Goal: Task Accomplishment & Management: Complete application form

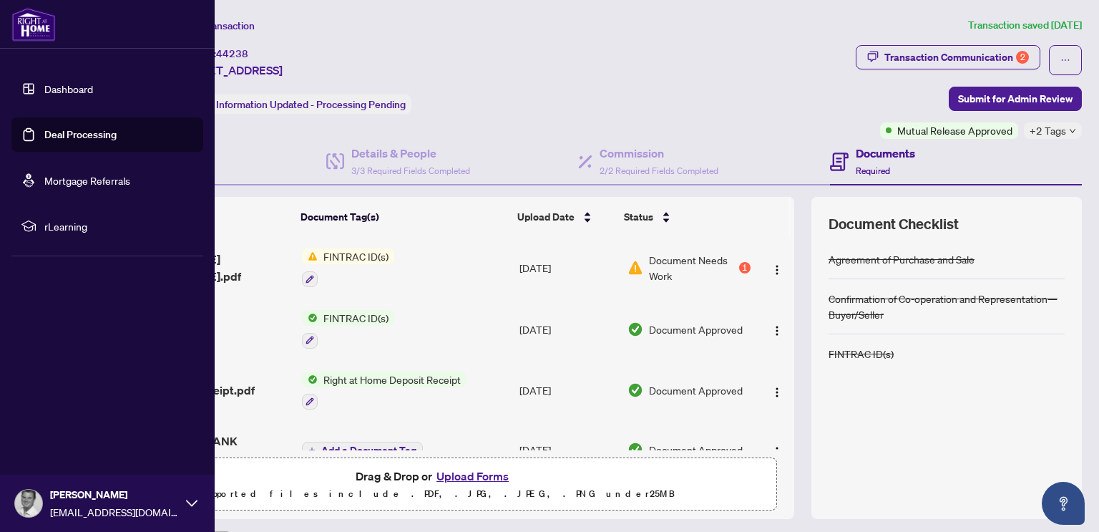
click at [78, 132] on link "Deal Processing" at bounding box center [80, 134] width 72 height 13
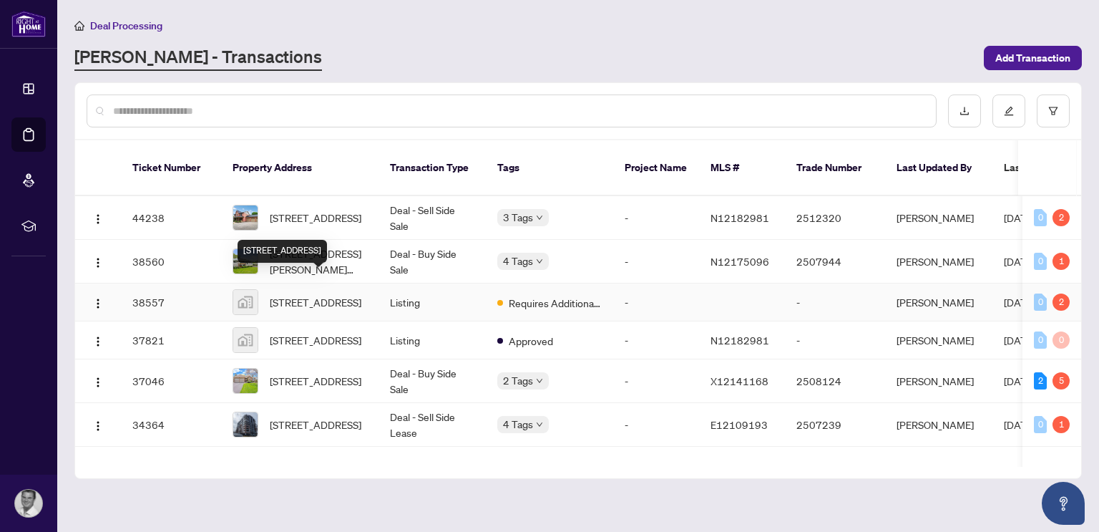
click at [306, 294] on span "[STREET_ADDRESS]" at bounding box center [316, 302] width 92 height 16
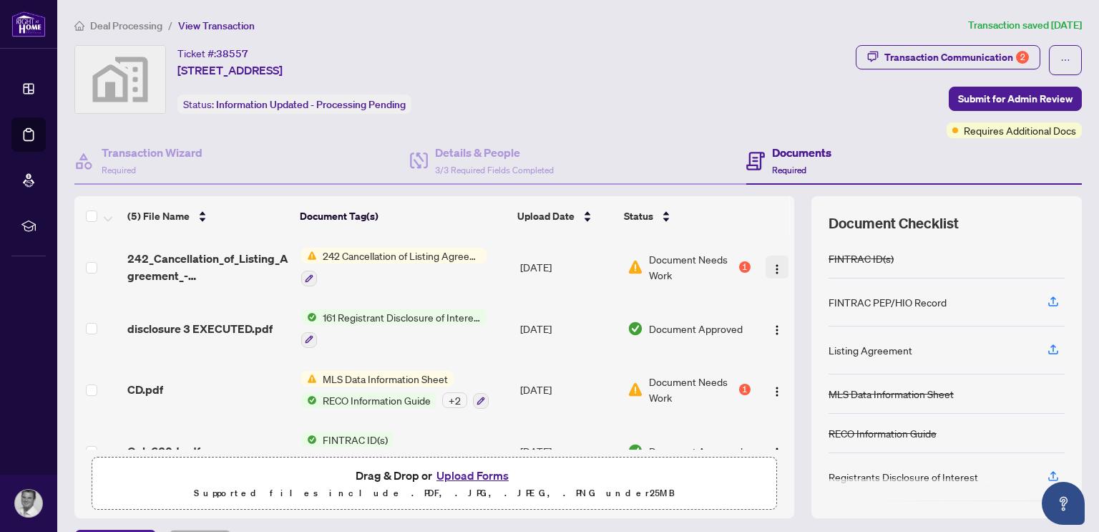
click at [771, 266] on img "button" at bounding box center [776, 268] width 11 height 11
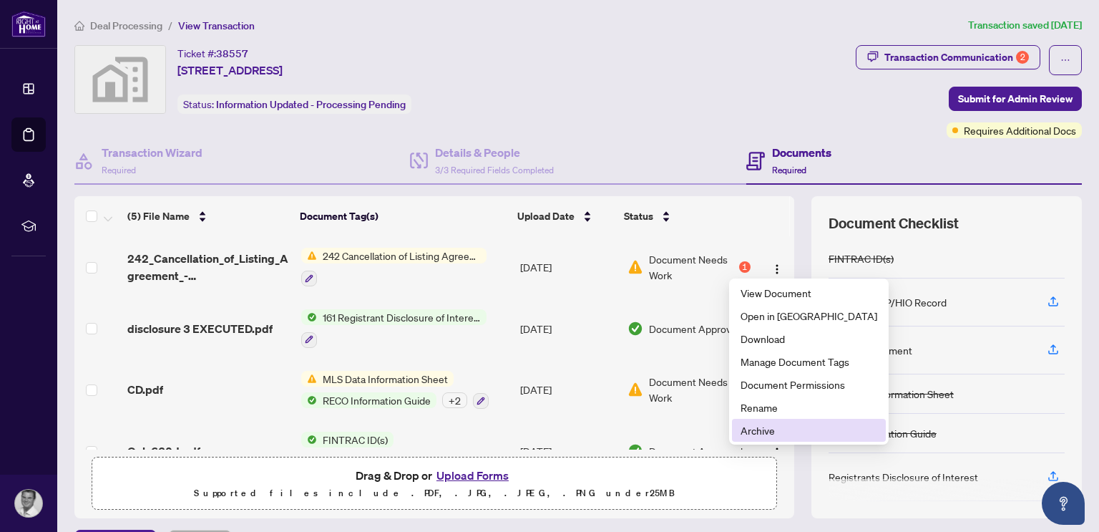
click at [749, 427] on span "Archive" at bounding box center [808, 430] width 137 height 16
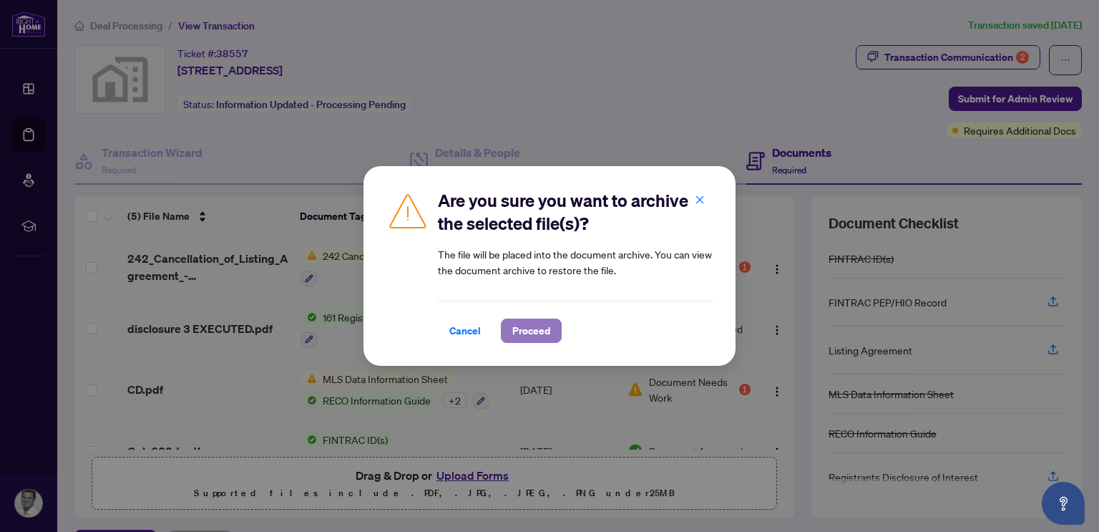
click at [528, 333] on span "Proceed" at bounding box center [531, 330] width 38 height 23
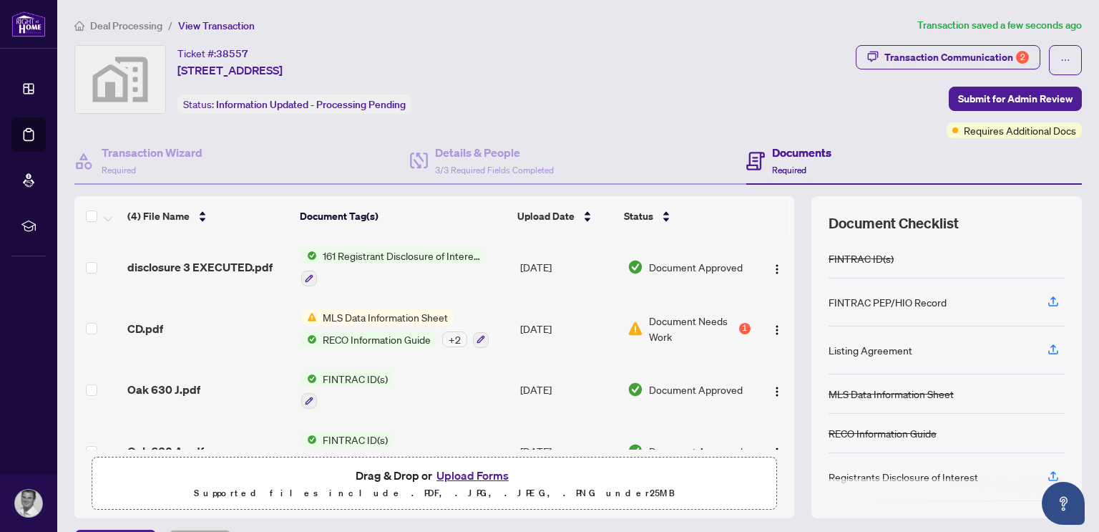
click at [449, 473] on button "Upload Forms" at bounding box center [472, 475] width 81 height 19
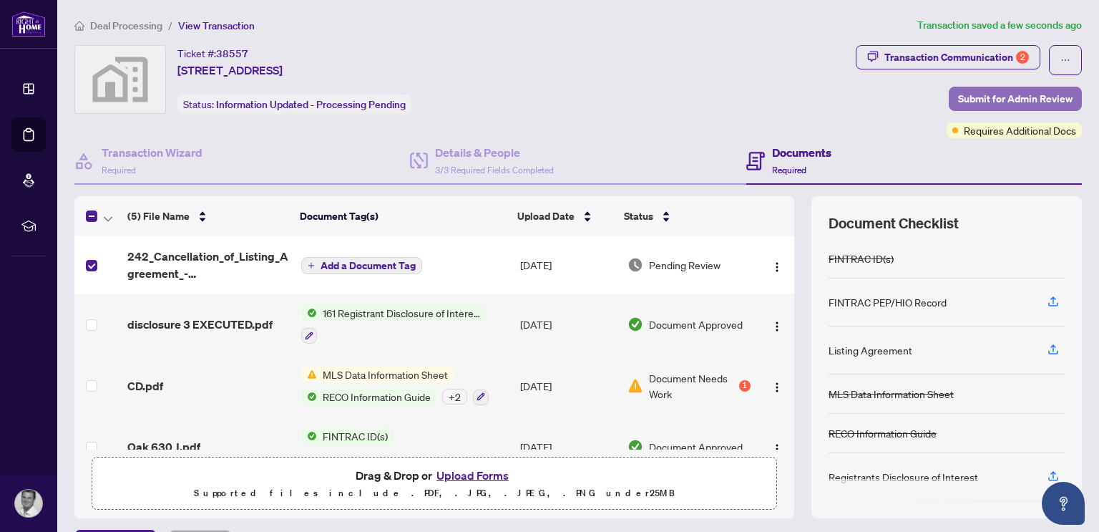
click at [958, 98] on span "Submit for Admin Review" at bounding box center [1015, 98] width 114 height 23
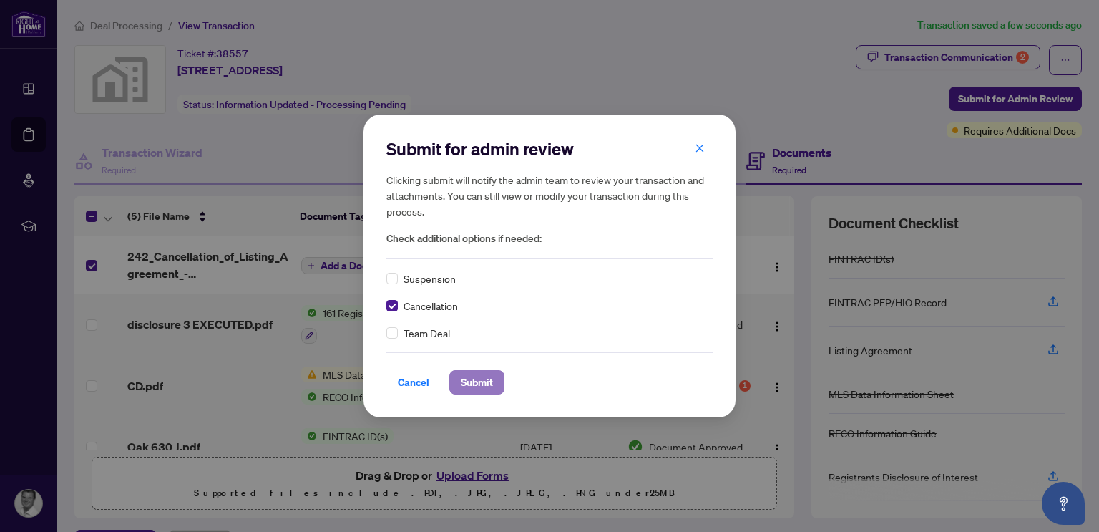
click at [471, 381] on span "Submit" at bounding box center [477, 382] width 32 height 23
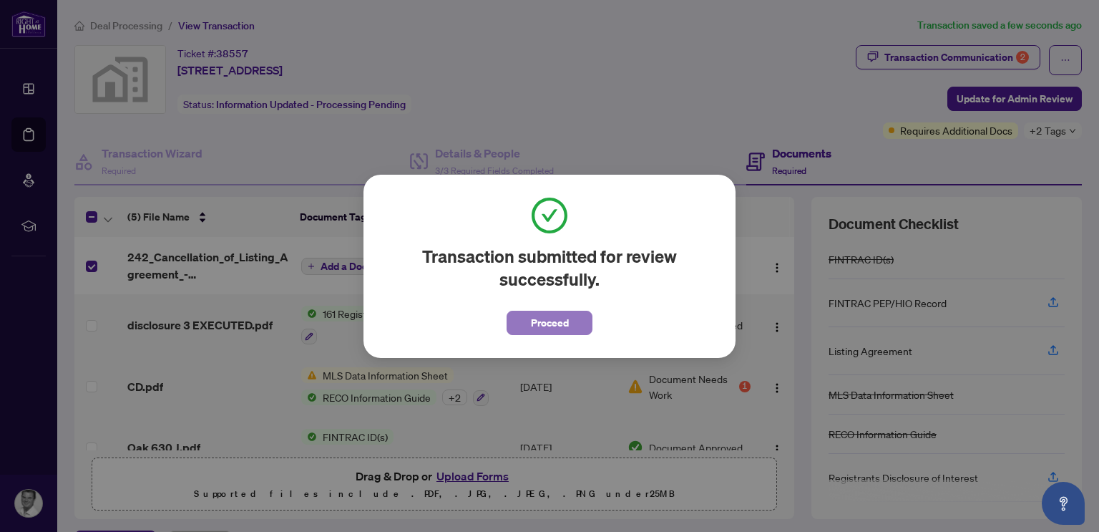
click at [552, 328] on span "Proceed" at bounding box center [550, 322] width 38 height 23
